Goal: Task Accomplishment & Management: Complete application form

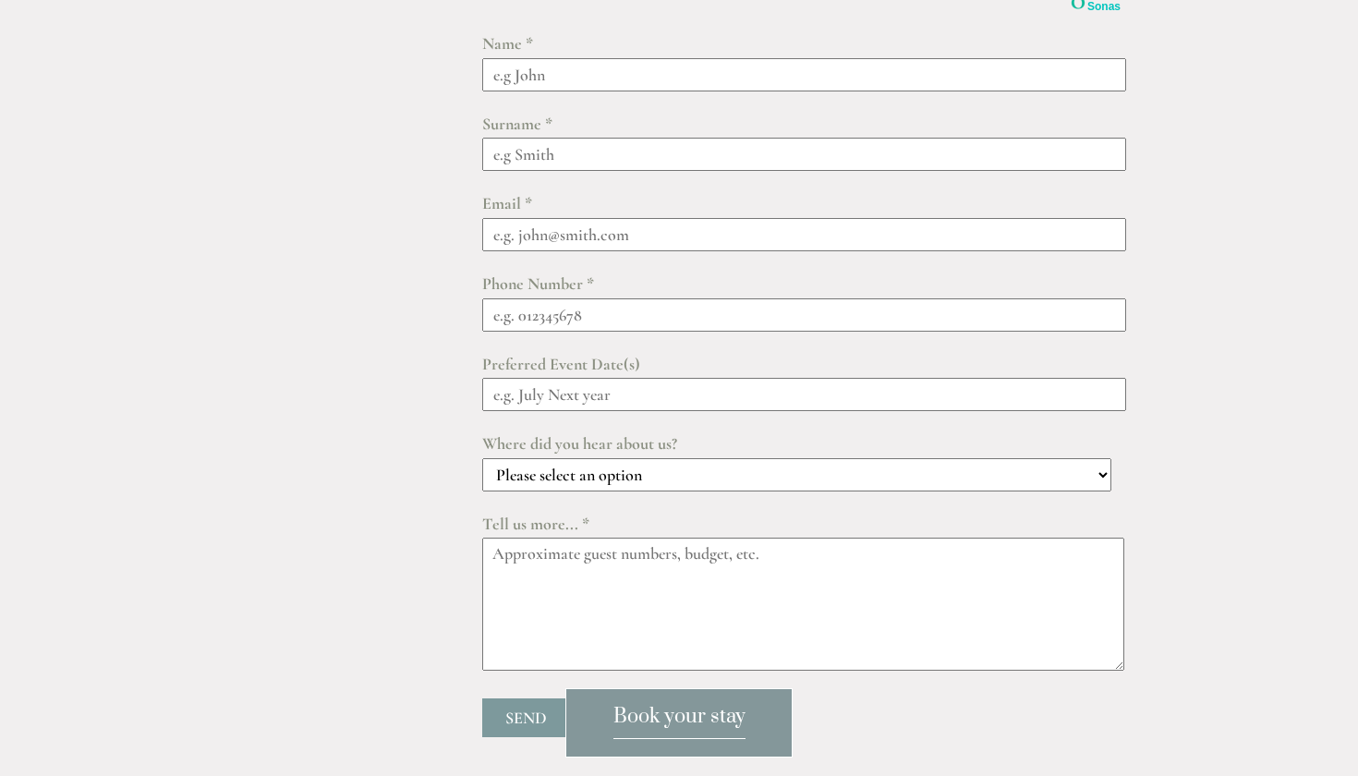
scroll to position [2255, 0]
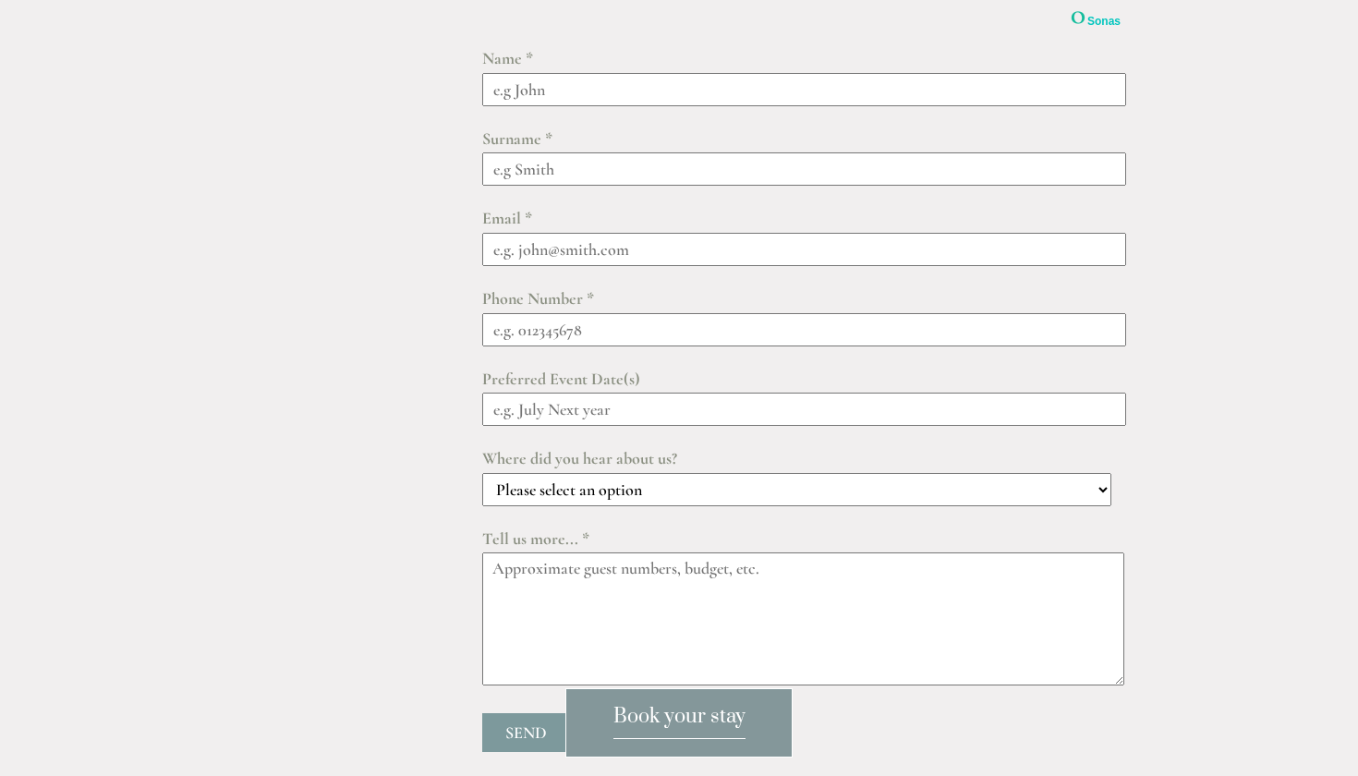
click at [640, 73] on input "text" at bounding box center [804, 89] width 644 height 33
type input "[PERSON_NAME]"
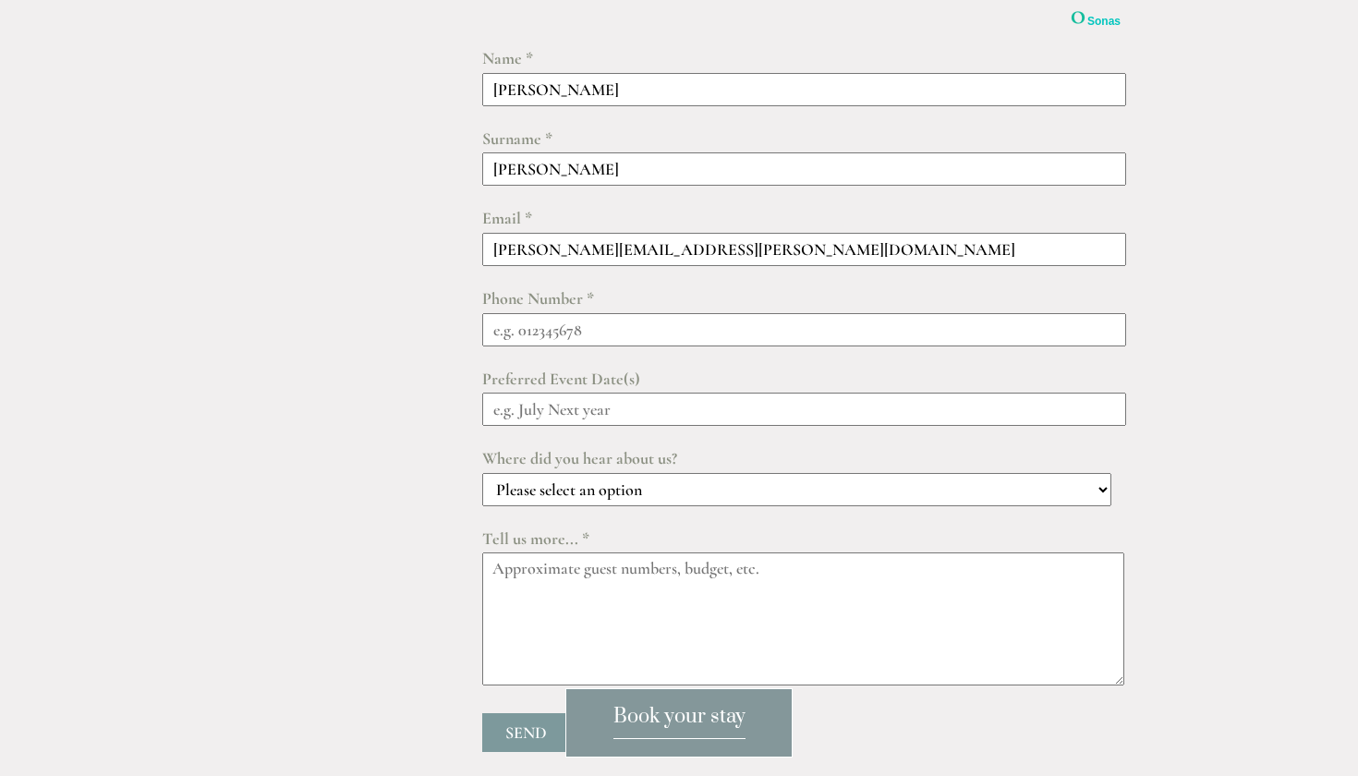
type input "[PERSON_NAME][EMAIL_ADDRESS][PERSON_NAME][DOMAIN_NAME]"
type input "07804082338"
type input "2026: last week of May, last week of July, August"
select select "cC3EjFaqs3aPr5C2h"
click at [635, 583] on textarea at bounding box center [803, 619] width 642 height 133
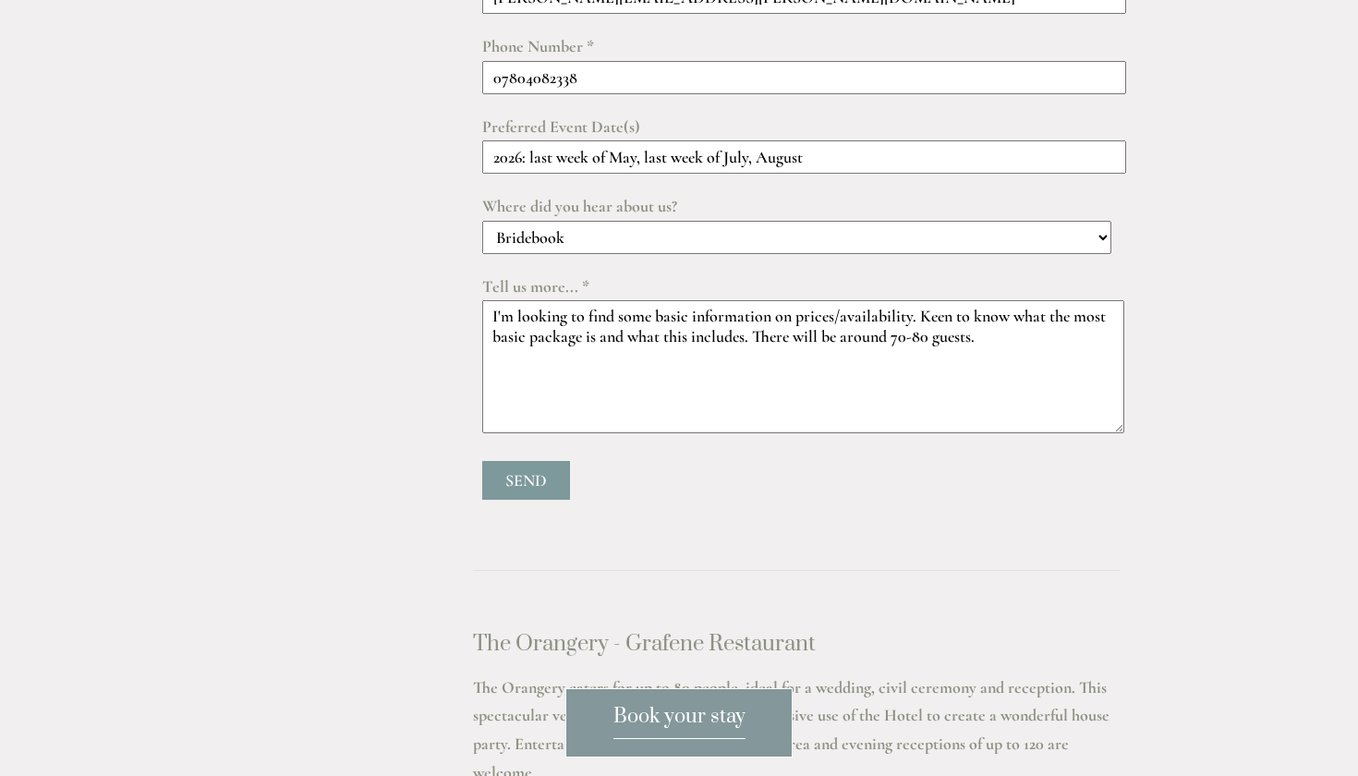
scroll to position [2509, 0]
type textarea "I'm looking to find some basic information on prices/availability. Keen to know…"
click at [517, 459] on input "Send" at bounding box center [526, 478] width 88 height 39
type input "Submitting..."
